Goal: Obtain resource: Obtain resource

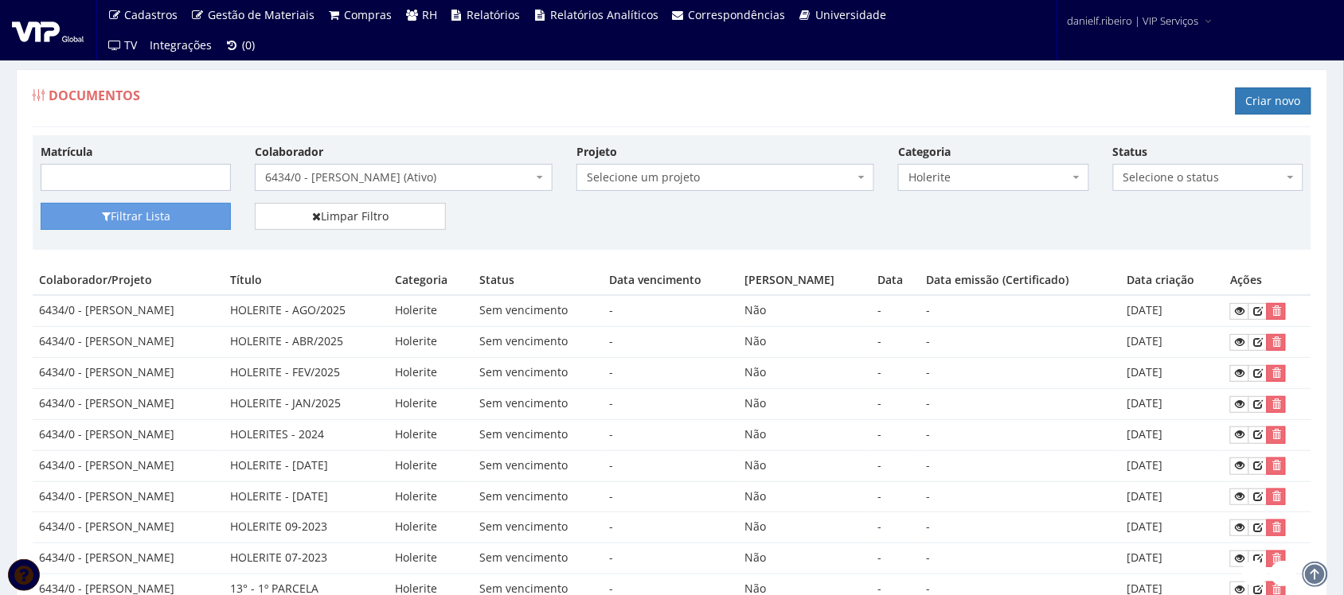
click at [494, 176] on span "6434/0 - [PERSON_NAME] (Ativo)" at bounding box center [398, 178] width 267 height 16
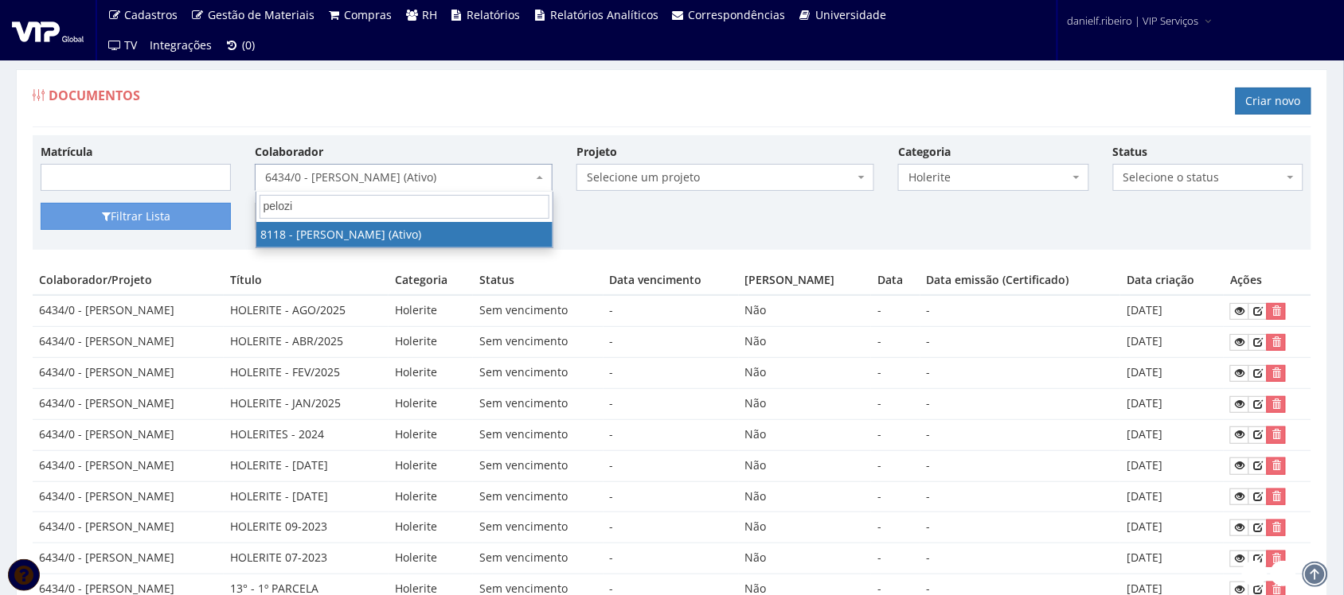
type input "pelozin"
select select "3714"
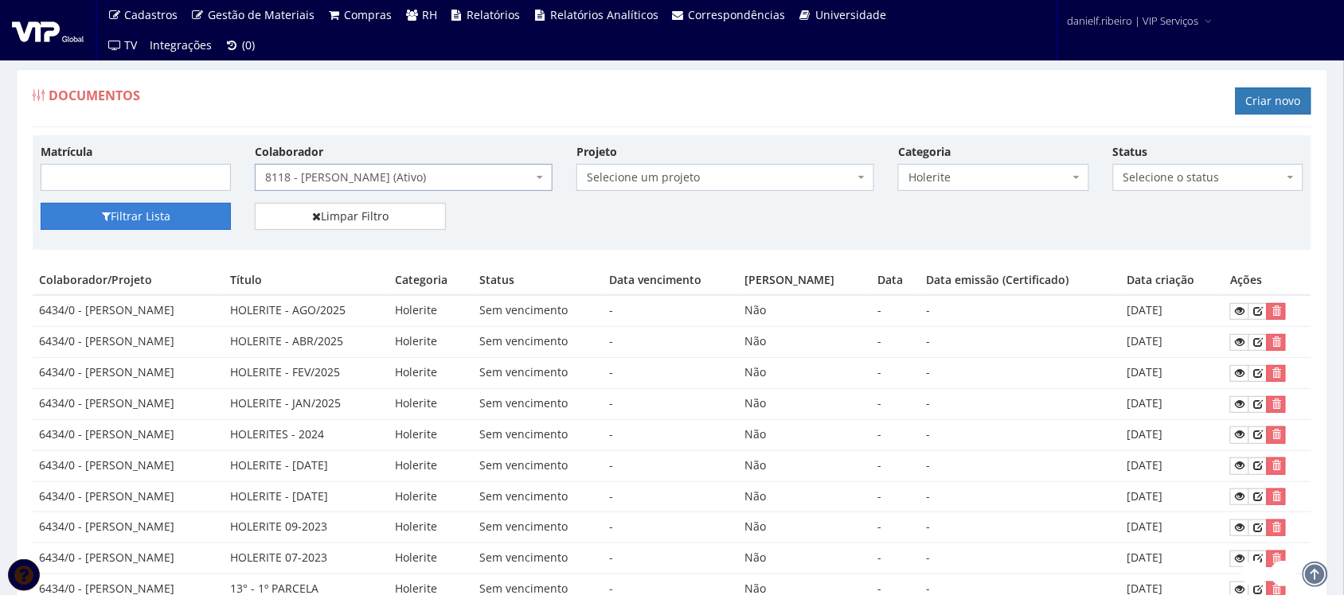
click at [184, 211] on button "Filtrar Lista" at bounding box center [136, 216] width 190 height 27
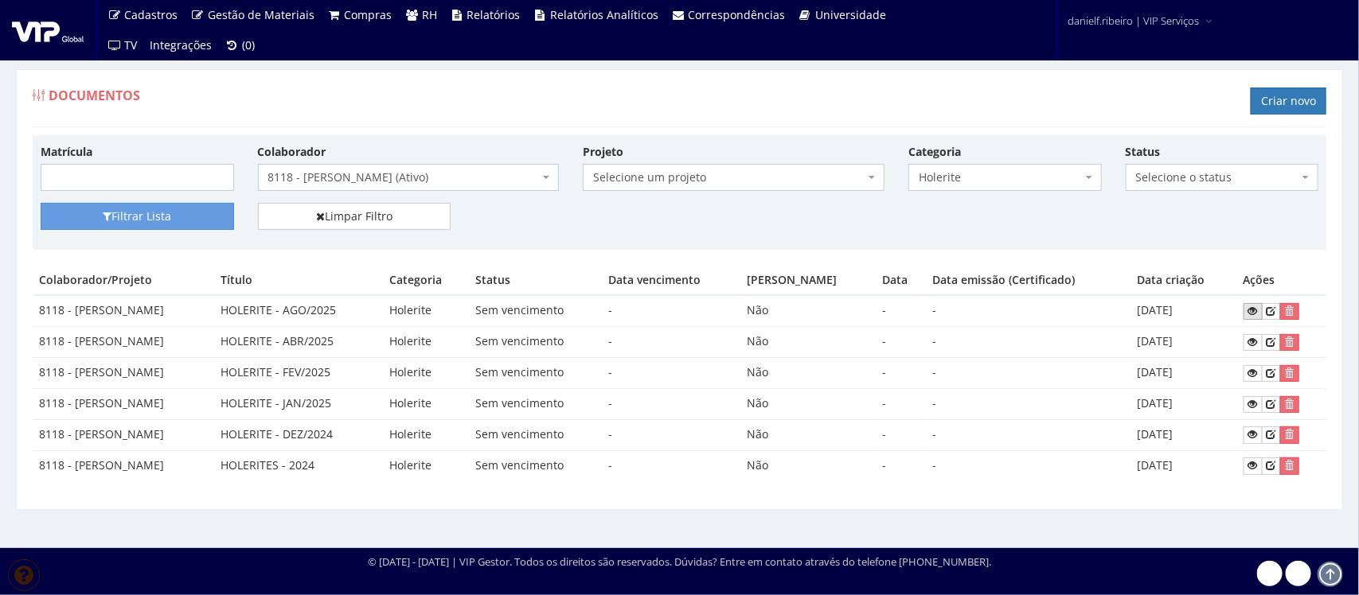
click at [1250, 318] on link at bounding box center [1252, 311] width 19 height 17
click at [789, 89] on div "Documentos Criar novo" at bounding box center [679, 104] width 1293 height 48
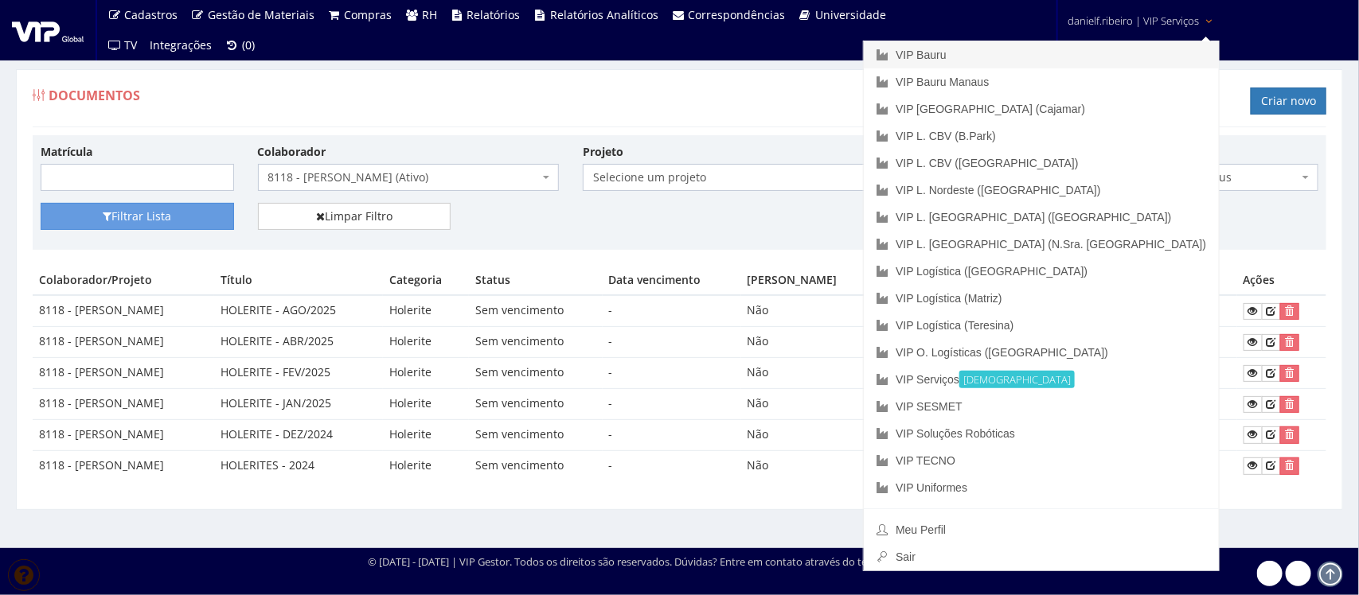
click at [1093, 57] on link "VIP Bauru" at bounding box center [1041, 54] width 355 height 27
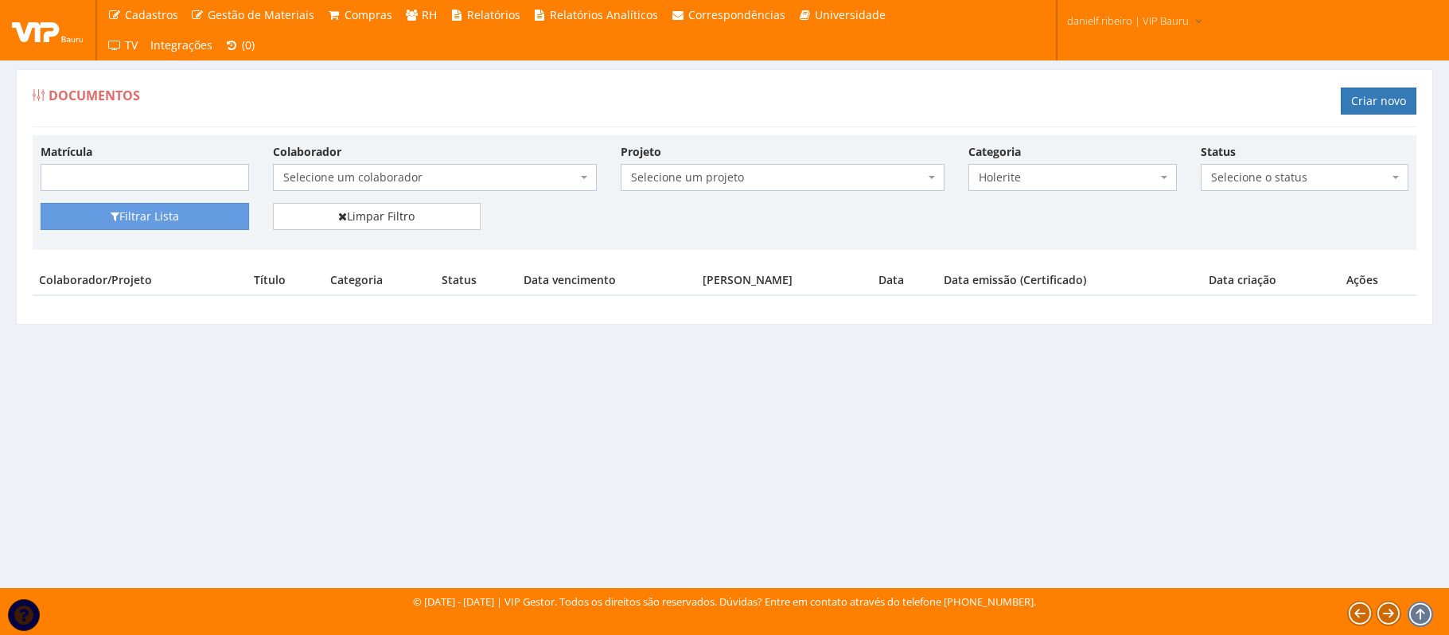
click at [373, 185] on span "Selecione um colaborador" at bounding box center [430, 178] width 294 height 16
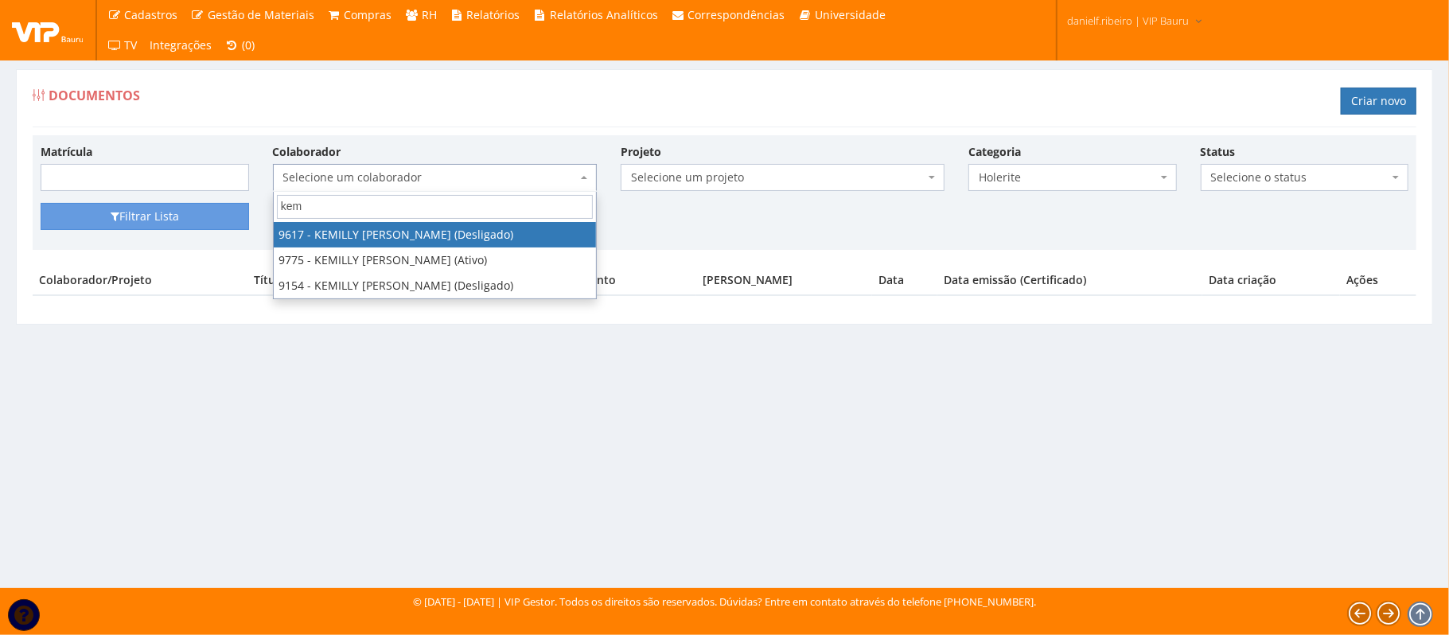
type input "kemi"
select select "3787"
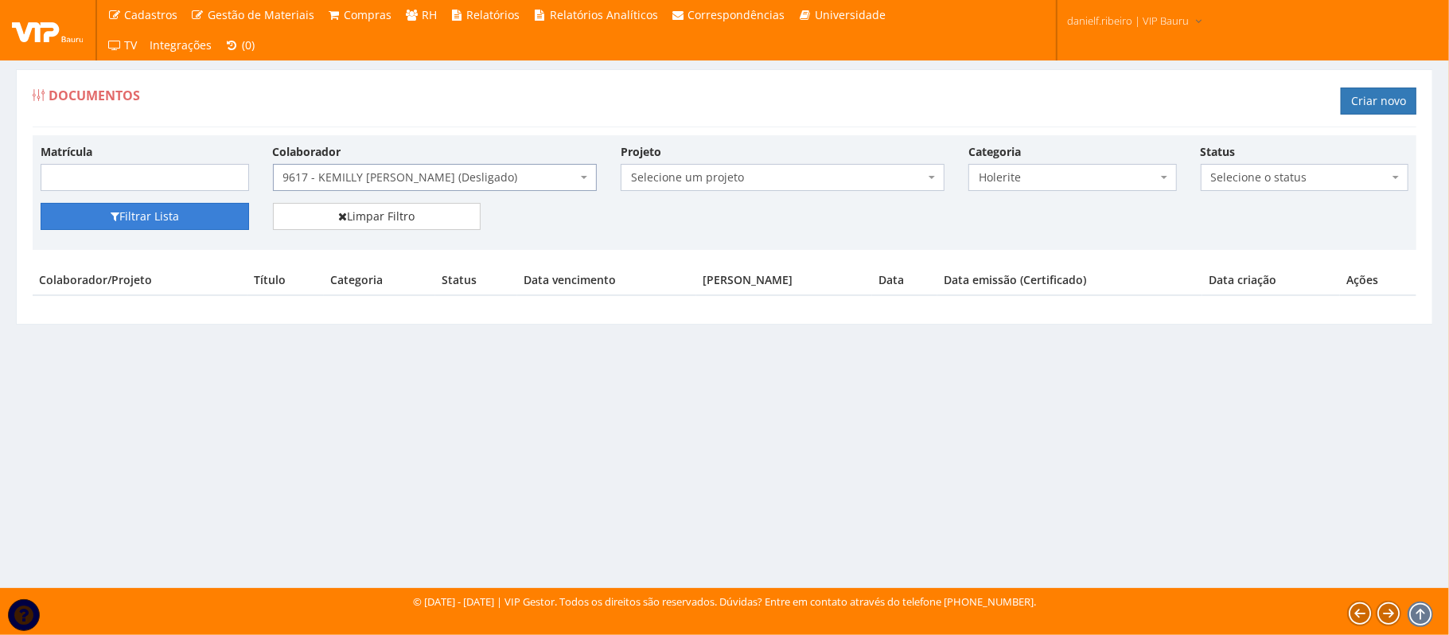
click at [189, 215] on button "Filtrar Lista" at bounding box center [145, 216] width 209 height 27
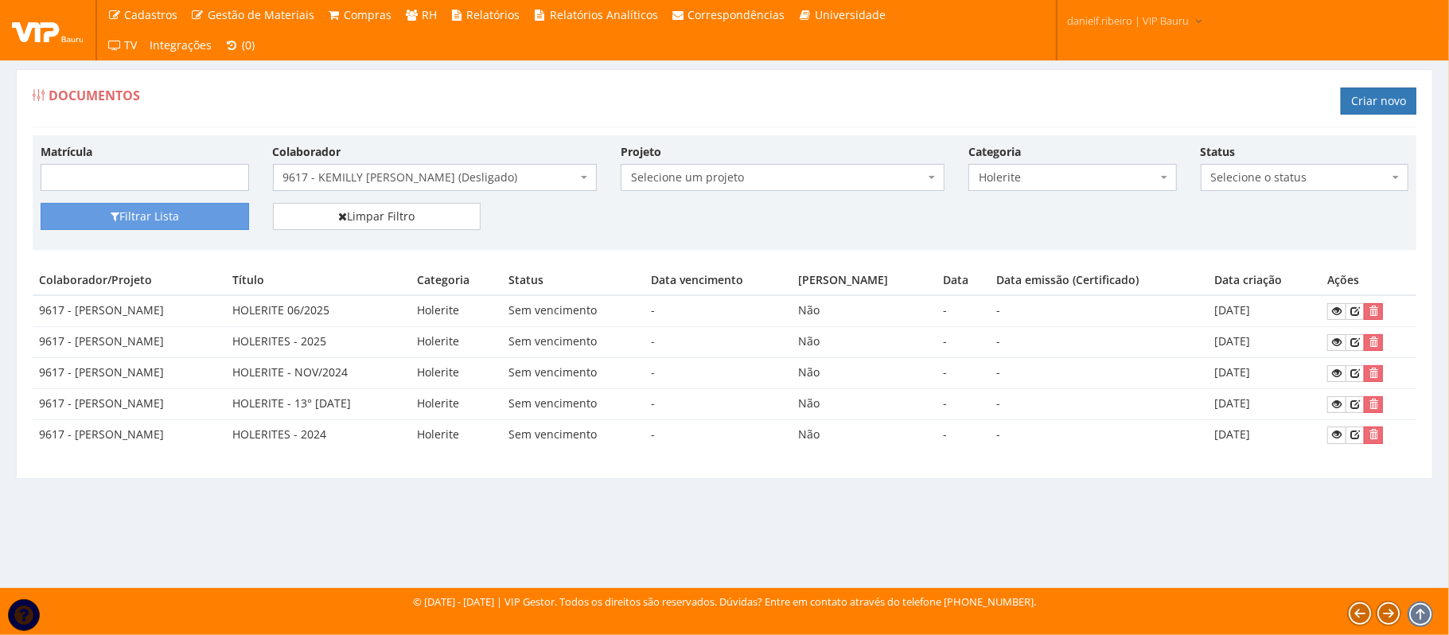
click at [1007, 182] on span "Holerite" at bounding box center [1068, 178] width 178 height 16
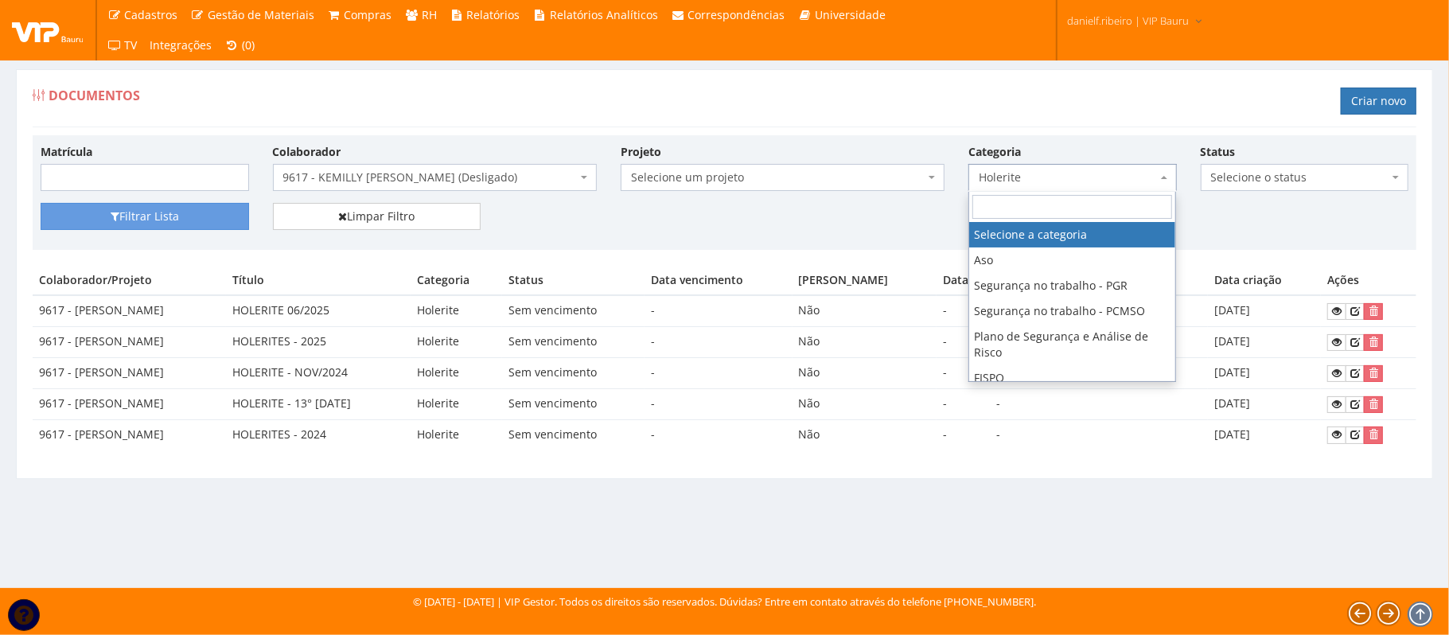
select select
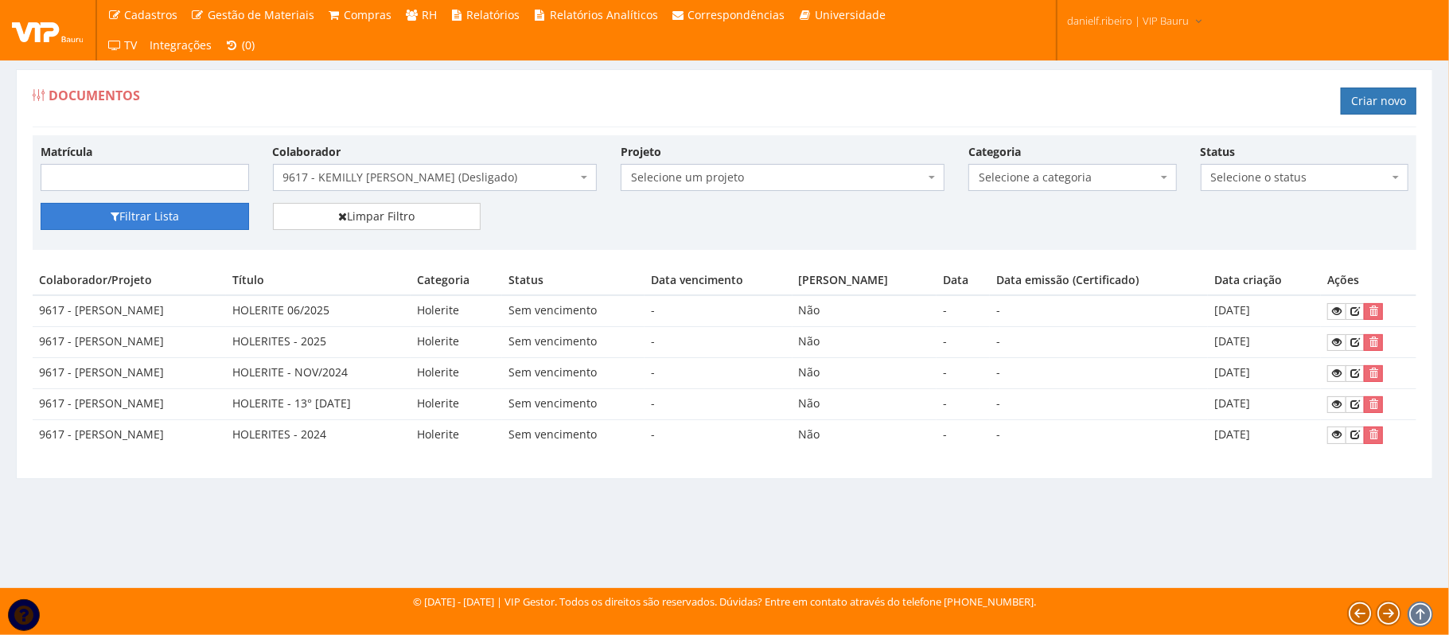
click at [142, 205] on button "Filtrar Lista" at bounding box center [145, 216] width 209 height 27
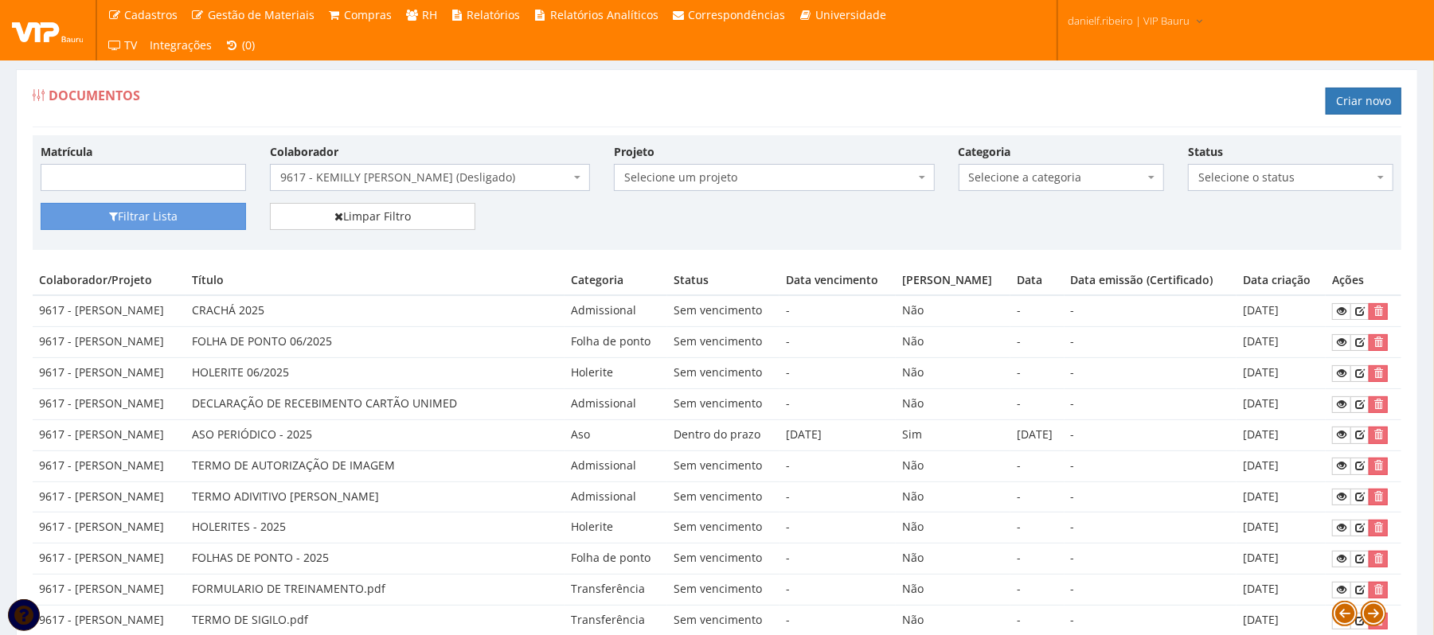
drag, startPoint x: 221, startPoint y: 377, endPoint x: 1232, endPoint y: 392, distance: 1011.0
click at [1390, 387] on tr "9617 - KEMILLY VICTORIA DE SOUZA HOLERITE 06/2025 Holerite Sem vencimento - Não…" at bounding box center [717, 373] width 1368 height 31
drag, startPoint x: 1231, startPoint y: 392, endPoint x: 1248, endPoint y: 389, distance: 17.7
click at [1235, 390] on td "-" at bounding box center [1150, 403] width 173 height 31
click at [1339, 373] on icon at bounding box center [1341, 373] width 10 height 11
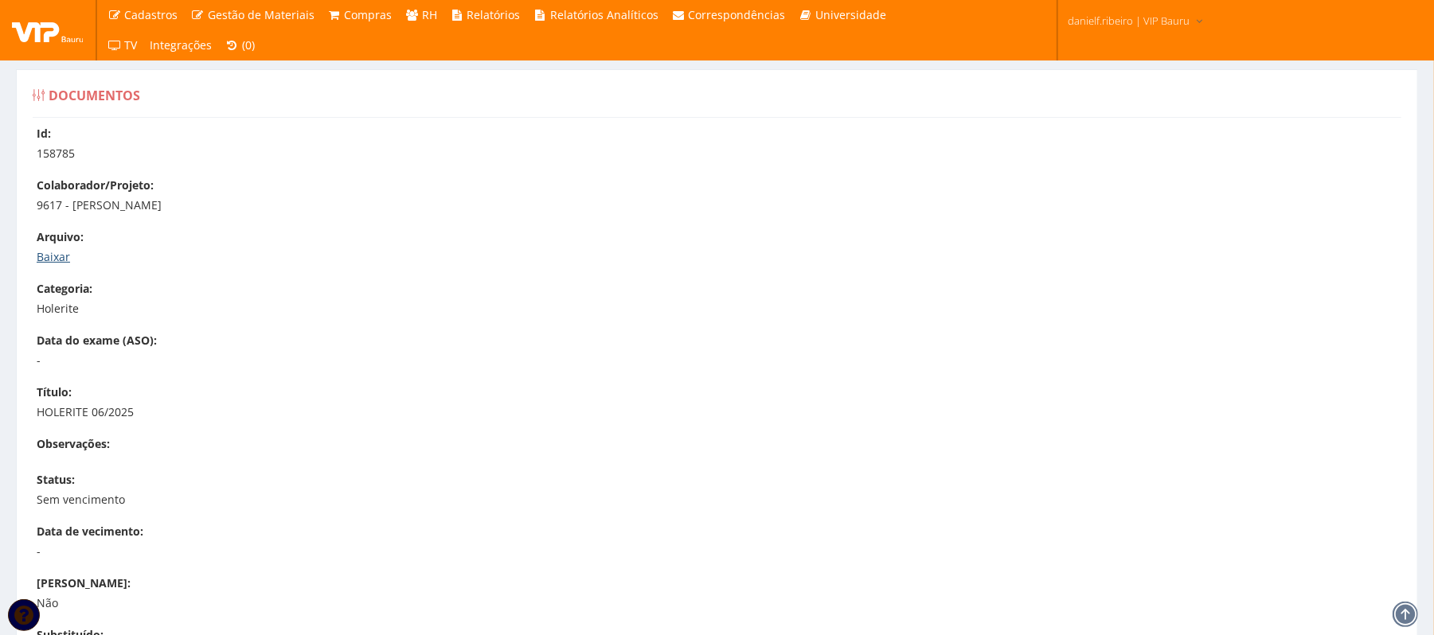
click at [49, 252] on link "Baixar" at bounding box center [53, 256] width 33 height 15
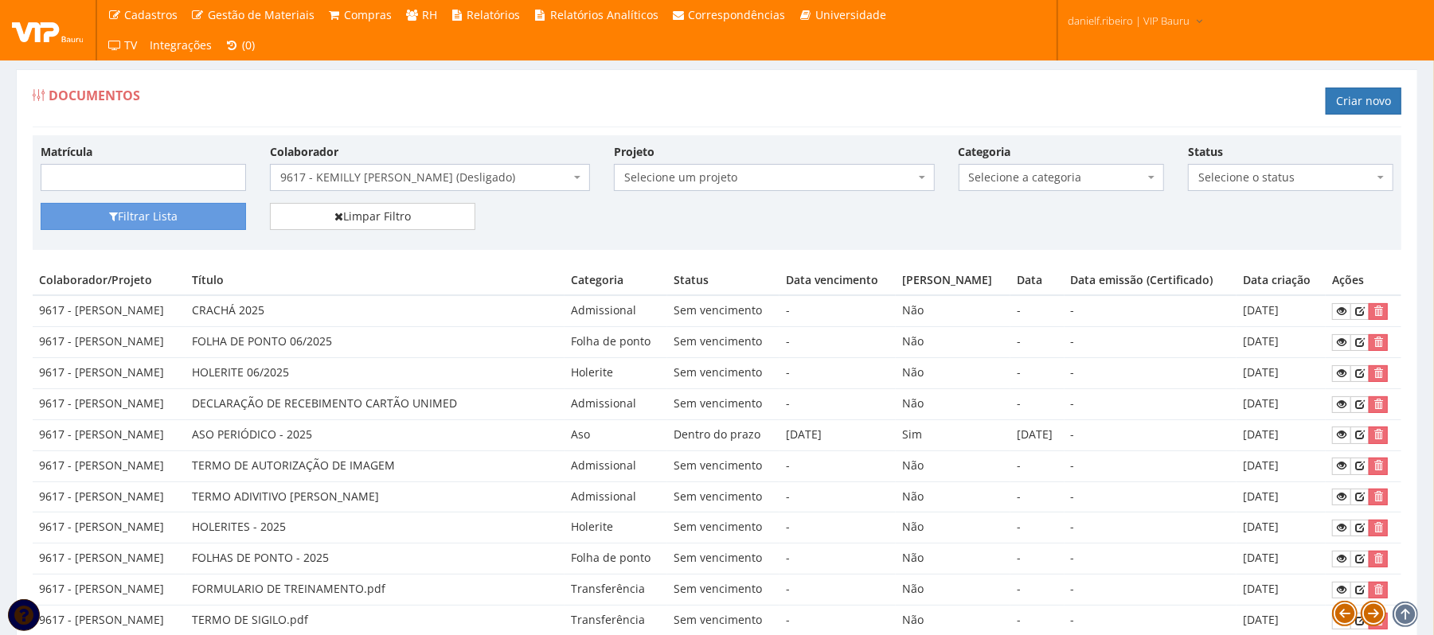
click at [361, 180] on span "9617 - KEMILLY [PERSON_NAME] (Desligado)" at bounding box center [425, 178] width 290 height 16
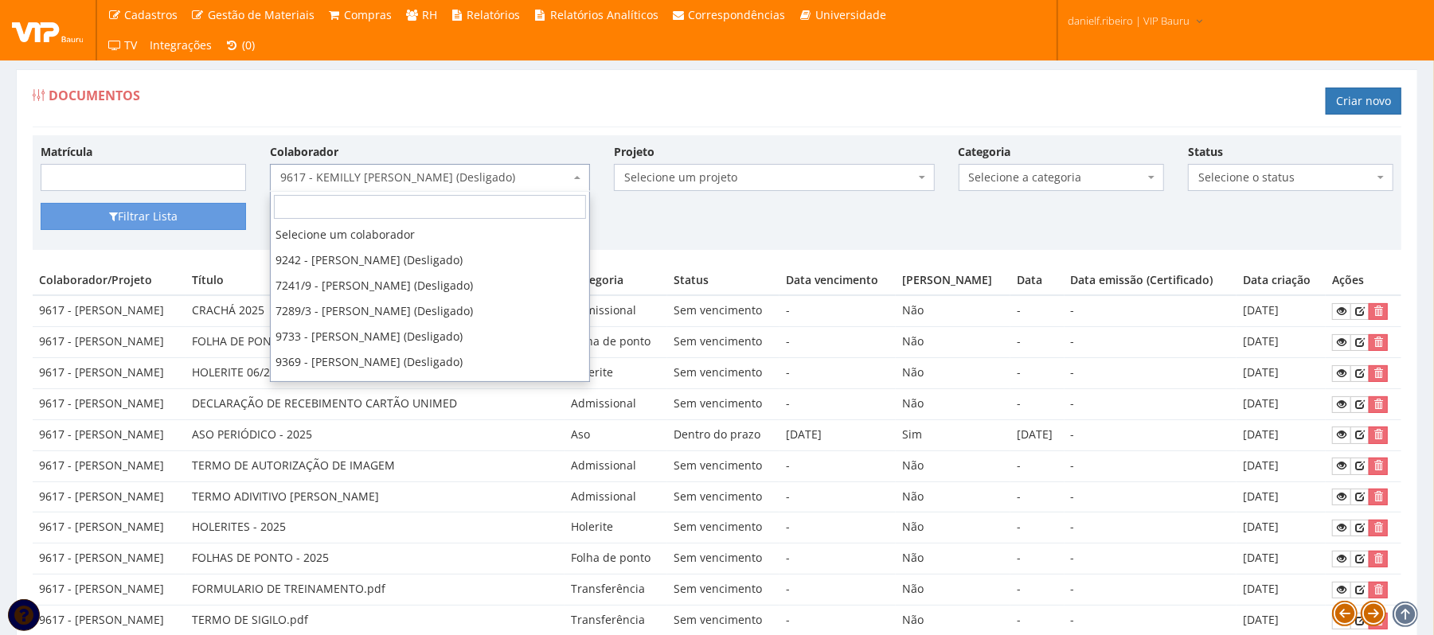
scroll to position [26412, 0]
select select "4090"
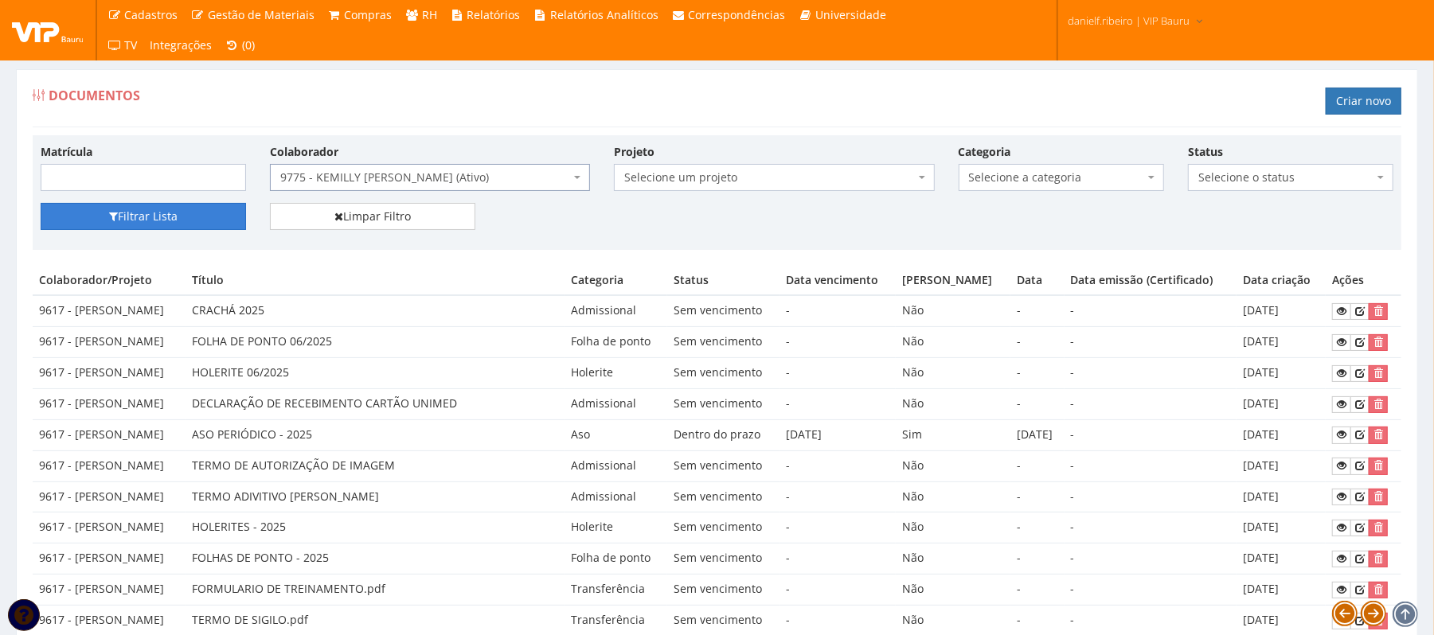
click at [166, 223] on button "Filtrar Lista" at bounding box center [143, 216] width 205 height 27
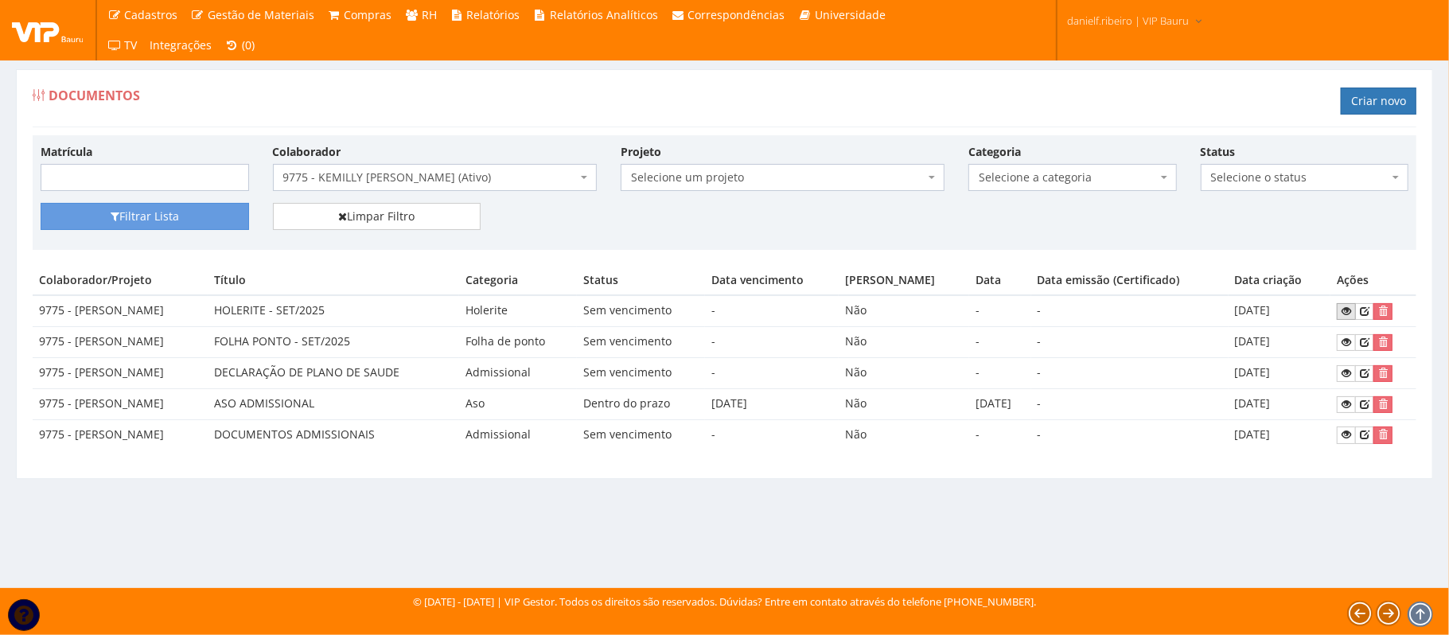
click at [1350, 310] on icon at bounding box center [1347, 311] width 10 height 11
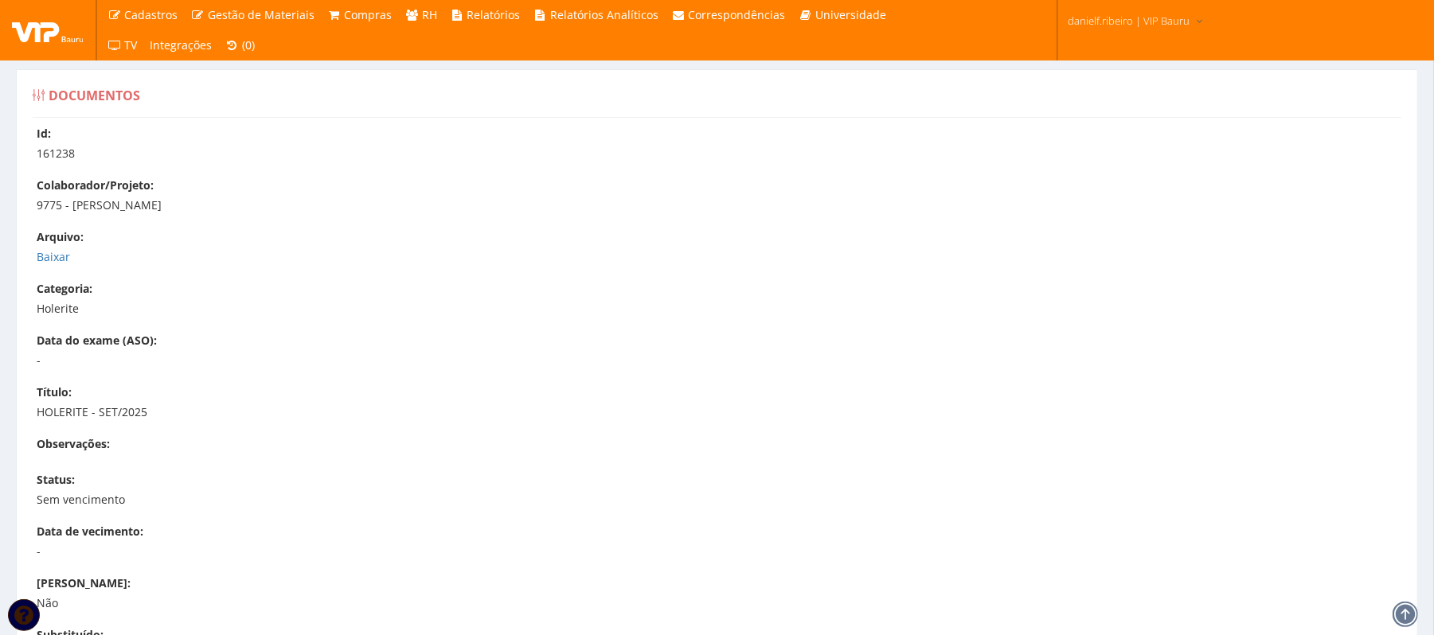
click at [52, 248] on div "Arquivo: Baixar" at bounding box center [725, 247] width 1376 height 36
click at [53, 261] on link "Baixar" at bounding box center [53, 256] width 33 height 15
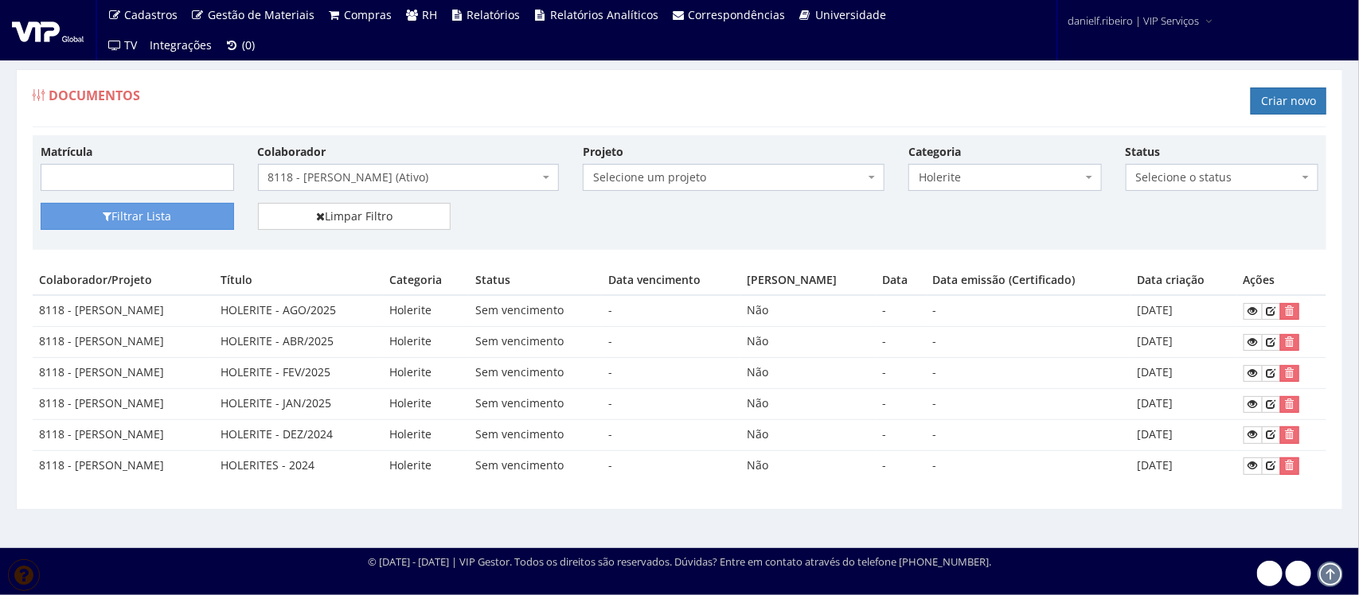
click at [366, 176] on span "8118 - RAFAEL LEAL PELOZIN (Ativo)" at bounding box center [403, 178] width 271 height 16
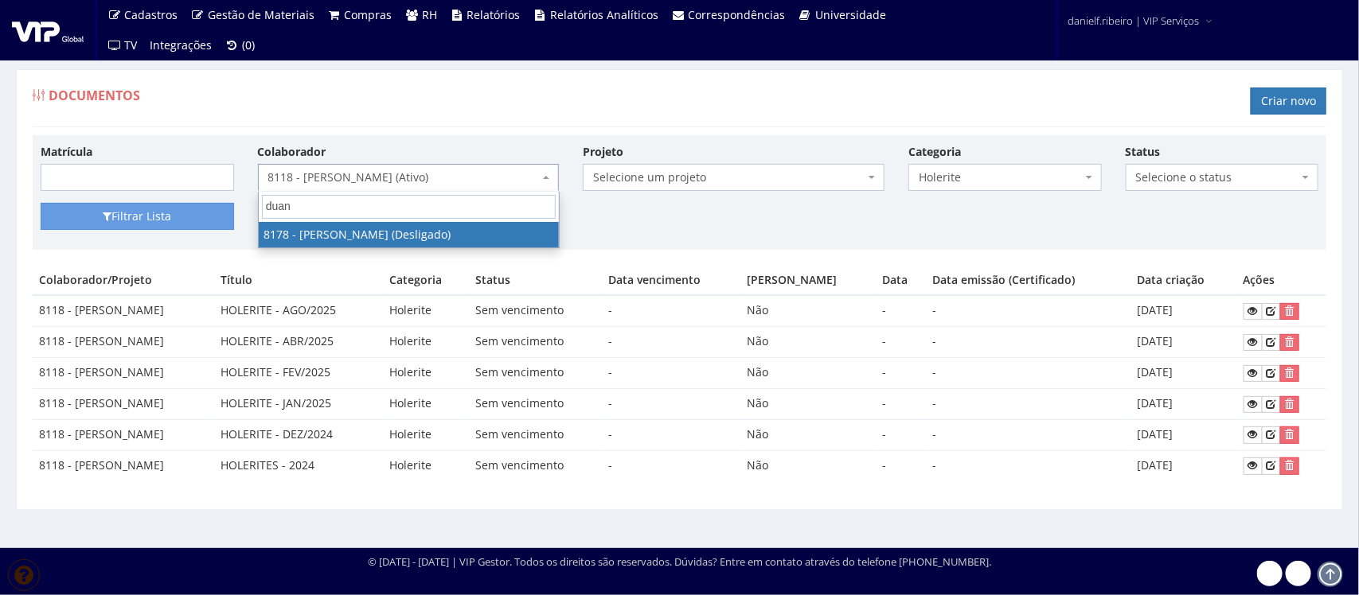
type input "duani"
select select "4028"
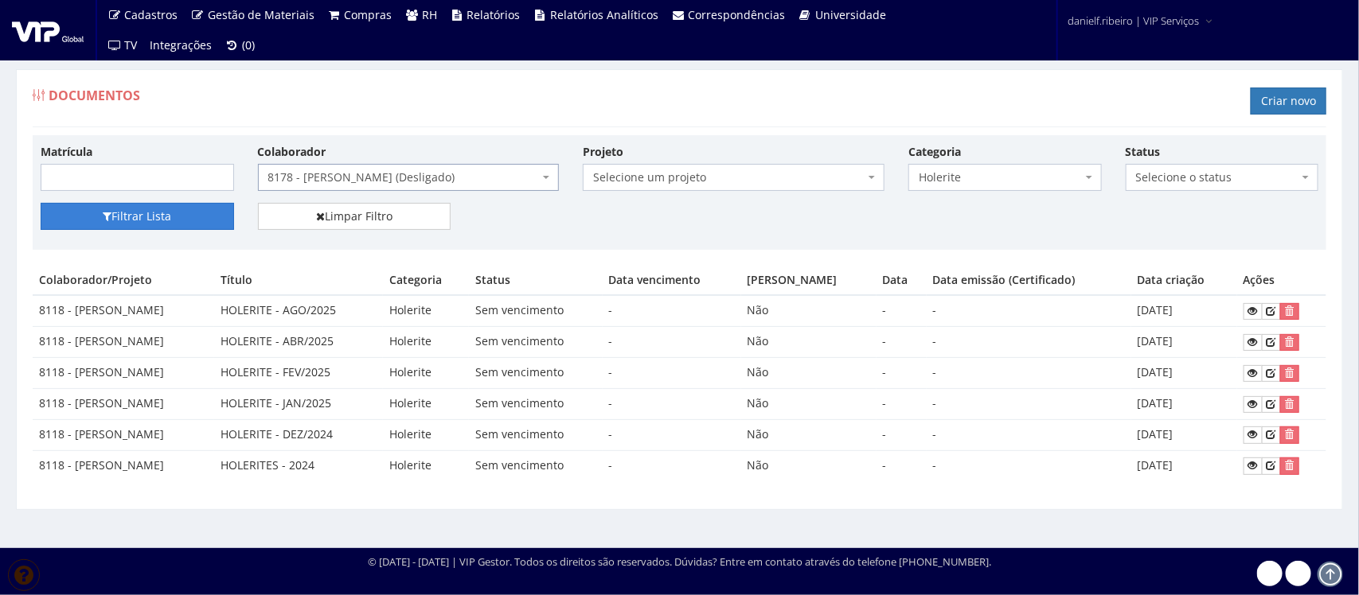
click at [188, 213] on button "Filtrar Lista" at bounding box center [137, 216] width 193 height 27
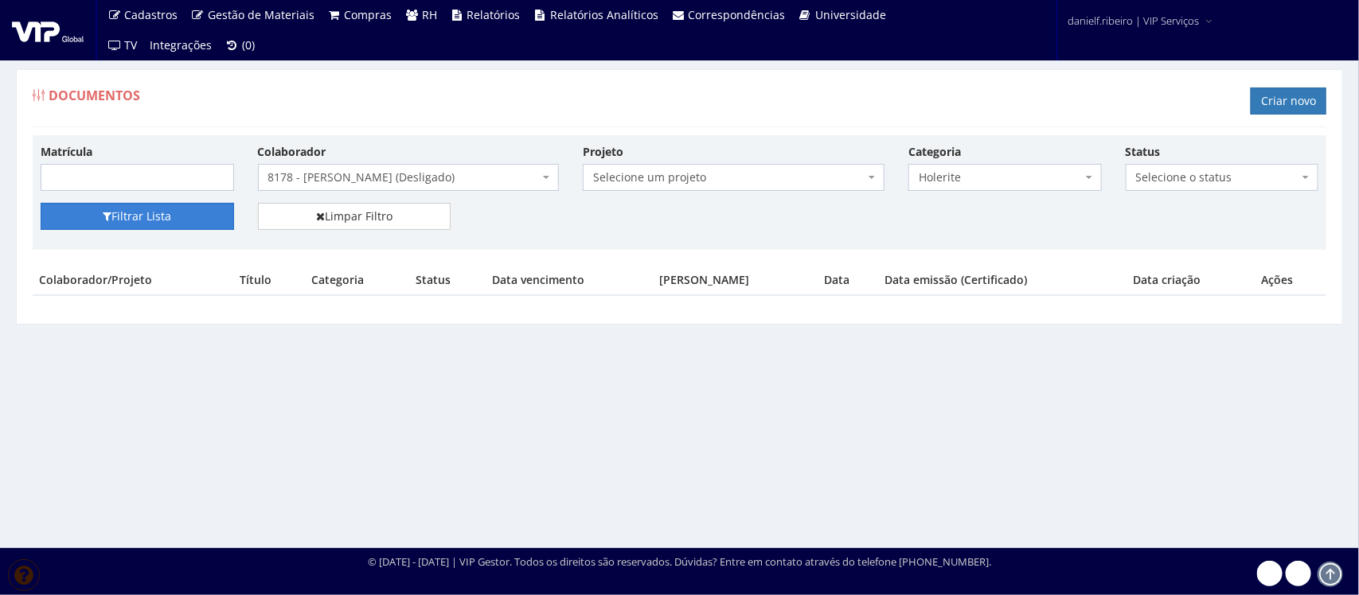
click at [151, 212] on button "Filtrar Lista" at bounding box center [137, 216] width 193 height 27
click at [1048, 195] on div "Matrícula Colaborador Selecione um colaborador 7015/0 - ADEILTON LUIZ NETO (Des…" at bounding box center [679, 173] width 1301 height 60
click at [1044, 180] on span "Holerite" at bounding box center [1000, 178] width 163 height 16
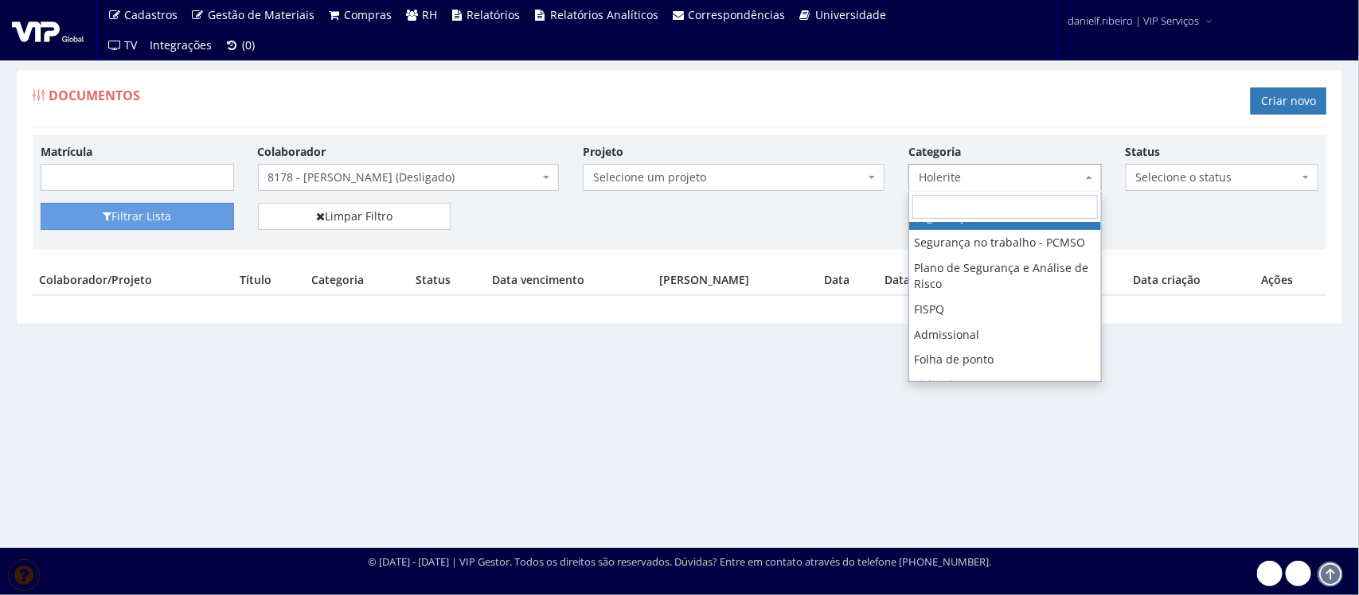
scroll to position [118, 0]
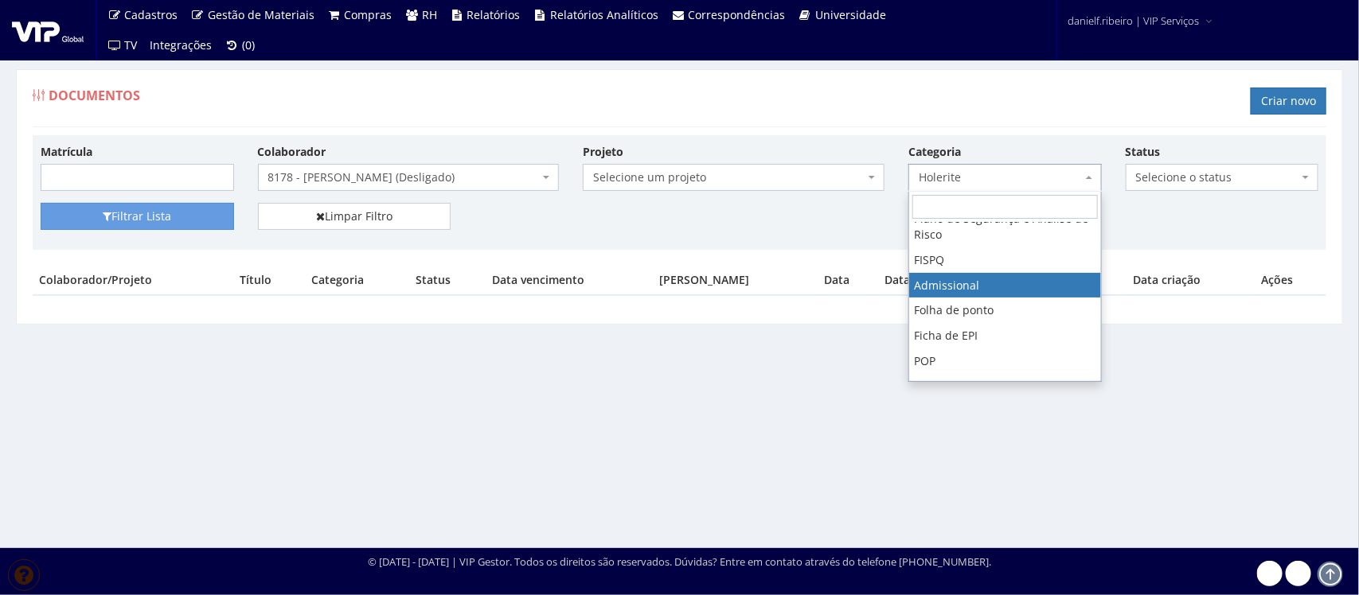
select select "admissional"
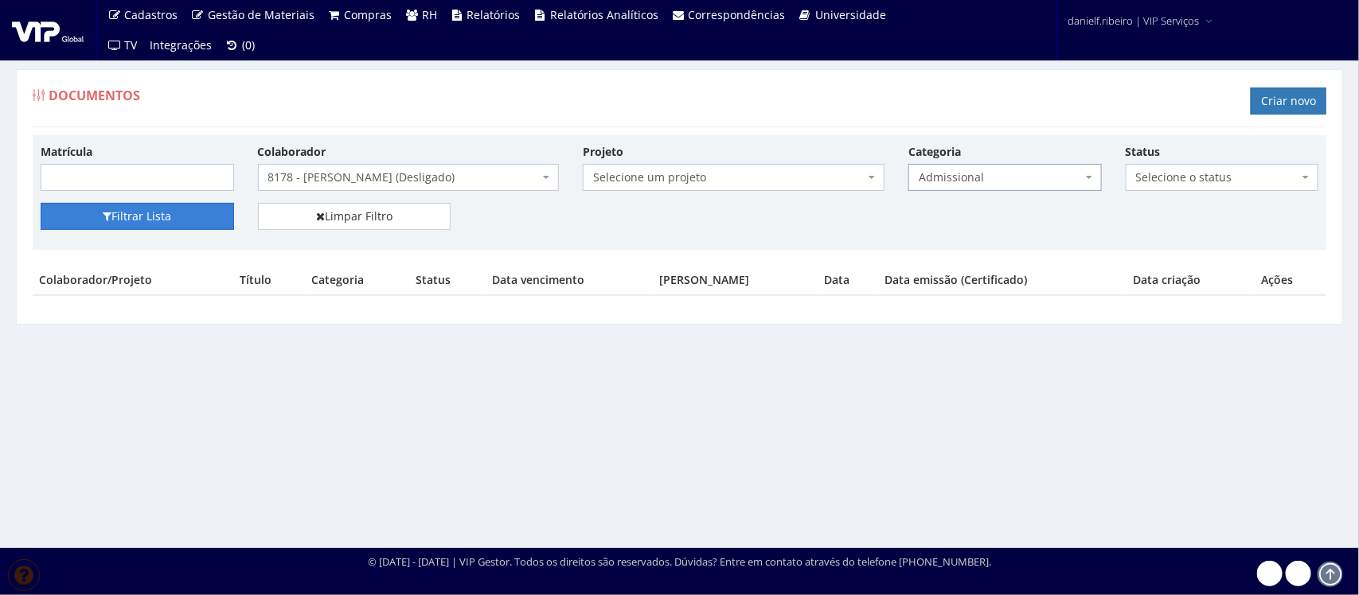
click at [165, 221] on button "Filtrar Lista" at bounding box center [137, 216] width 193 height 27
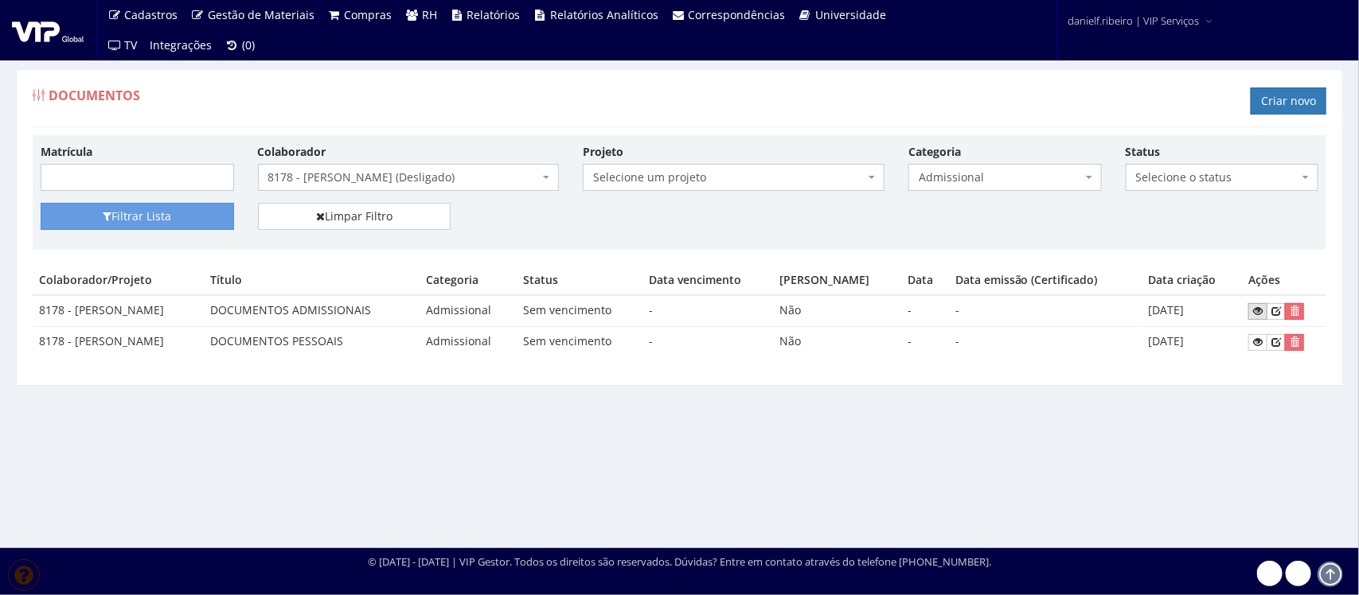
click at [1262, 312] on icon at bounding box center [1258, 311] width 10 height 11
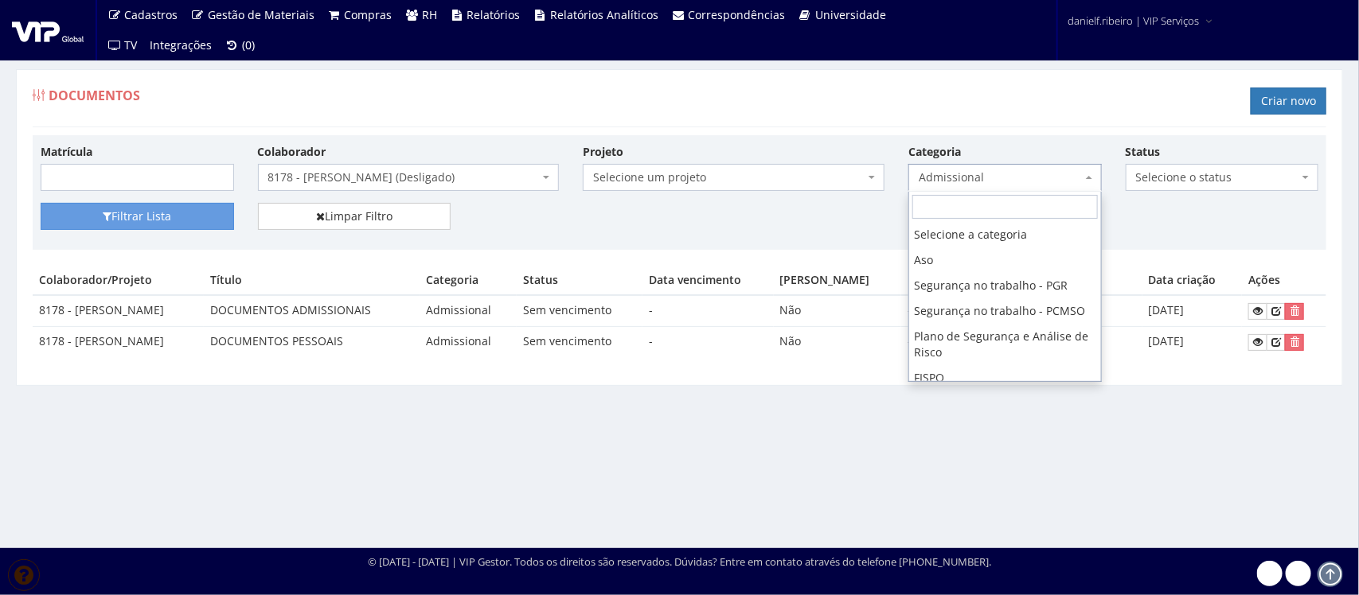
click at [1013, 187] on span "Admissional" at bounding box center [1004, 177] width 193 height 27
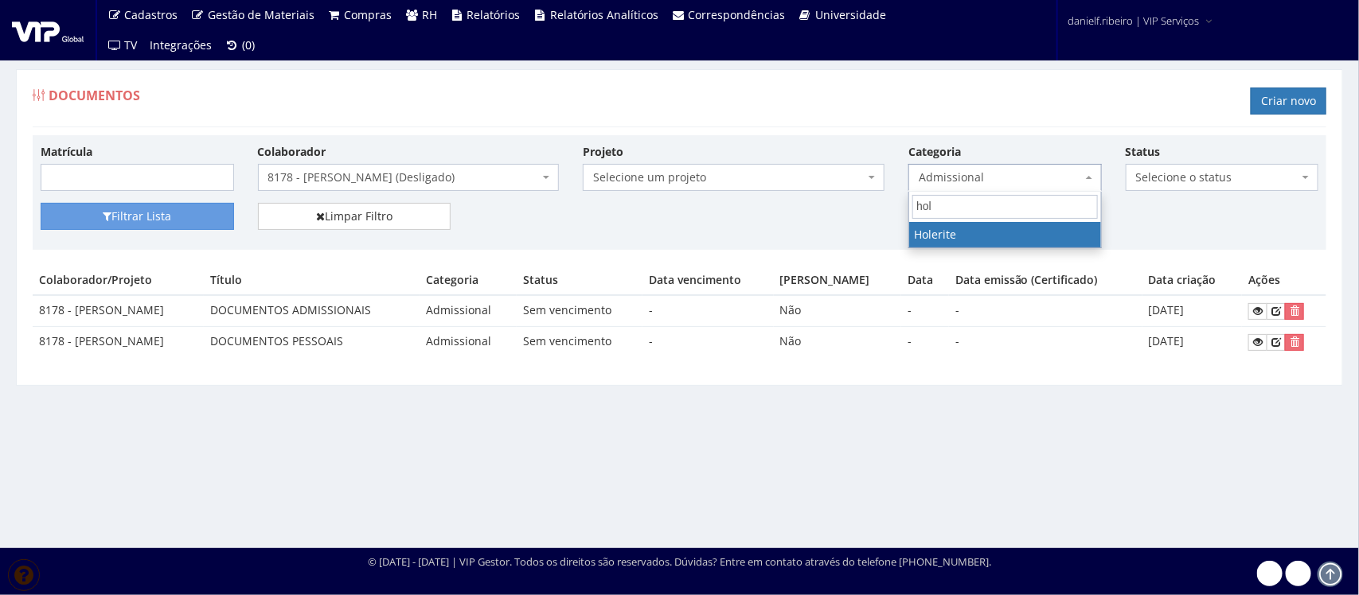
type input "hol"
select select "holerite"
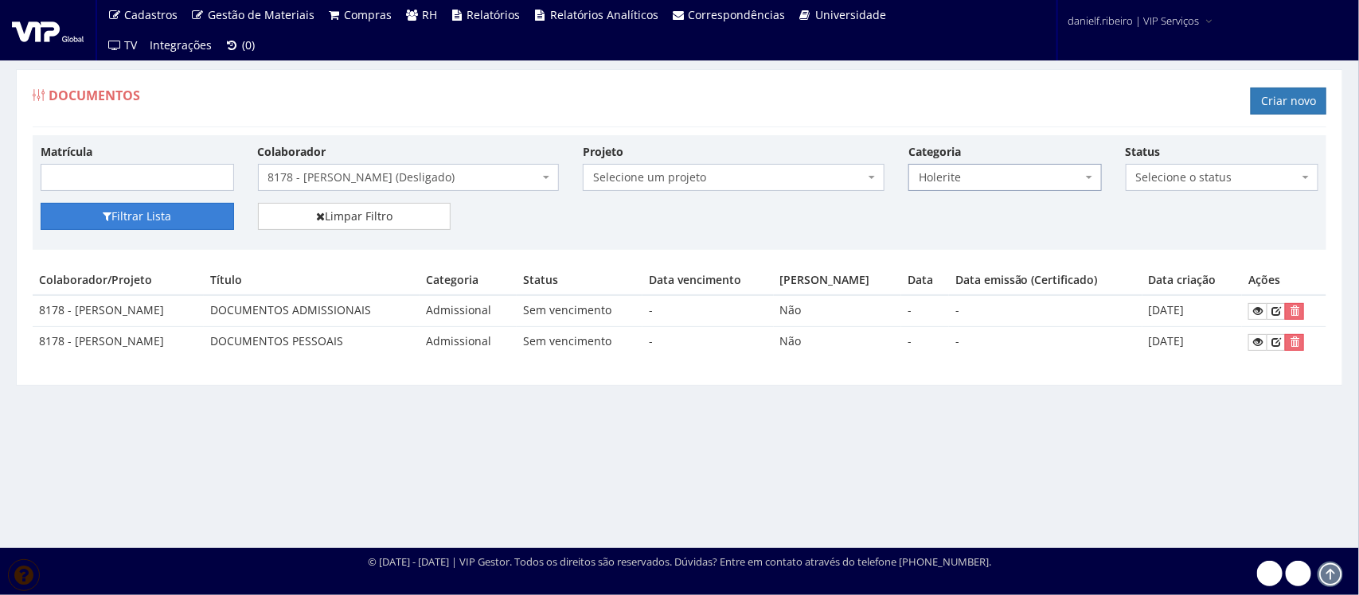
click at [114, 217] on button "Filtrar Lista" at bounding box center [137, 216] width 193 height 27
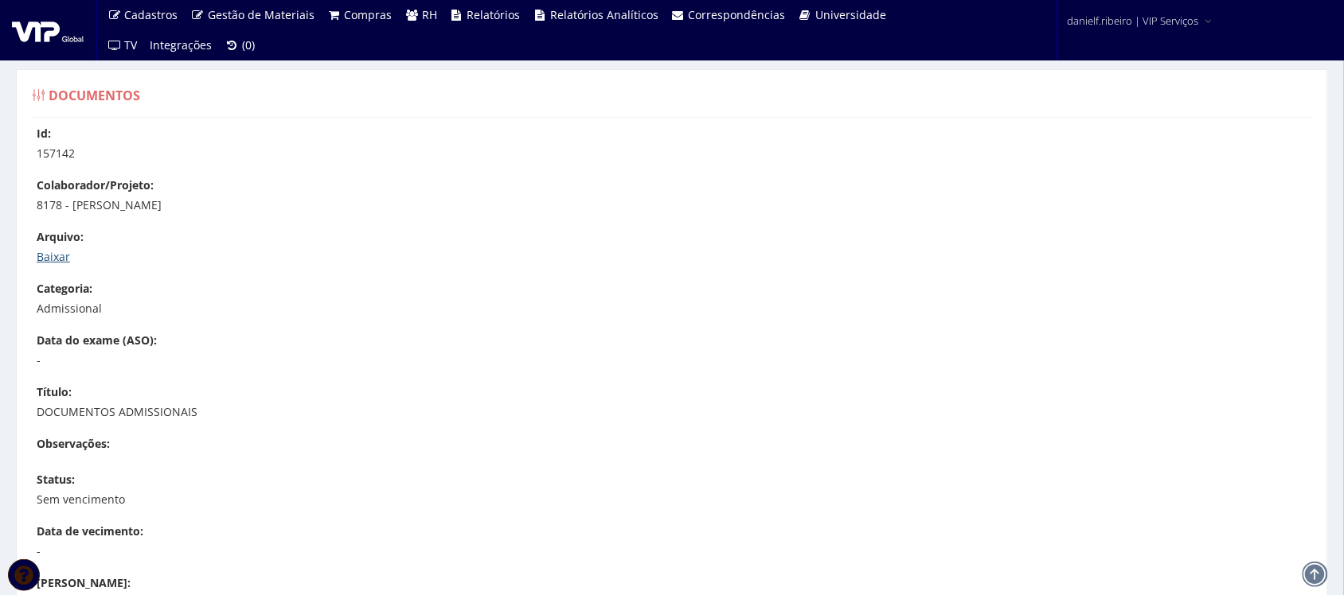
click at [61, 253] on link "Baixar" at bounding box center [53, 256] width 33 height 15
